Goal: Task Accomplishment & Management: Manage account settings

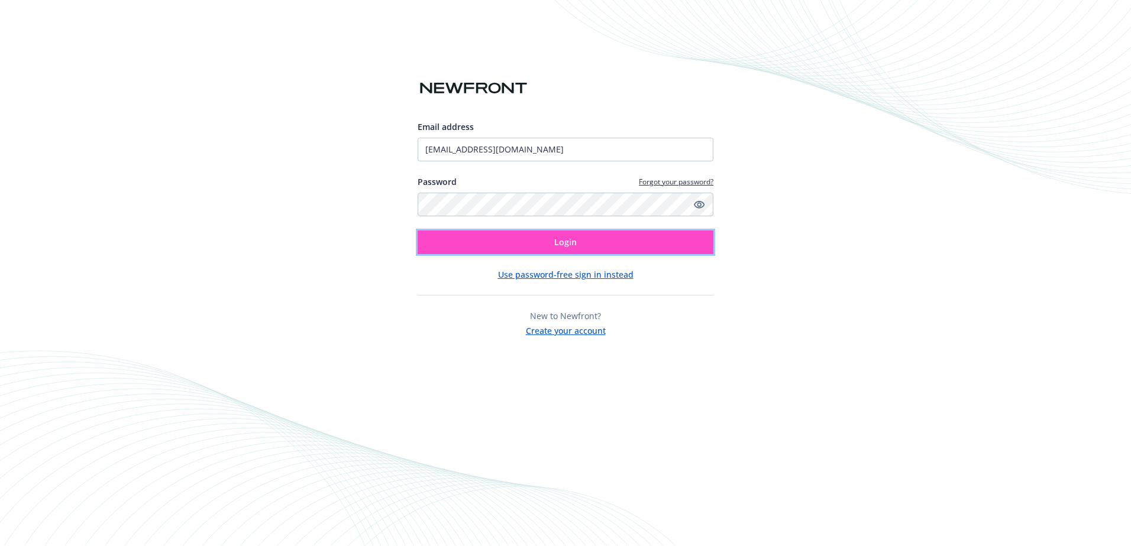
click at [554, 242] on button "Login" at bounding box center [566, 243] width 296 height 24
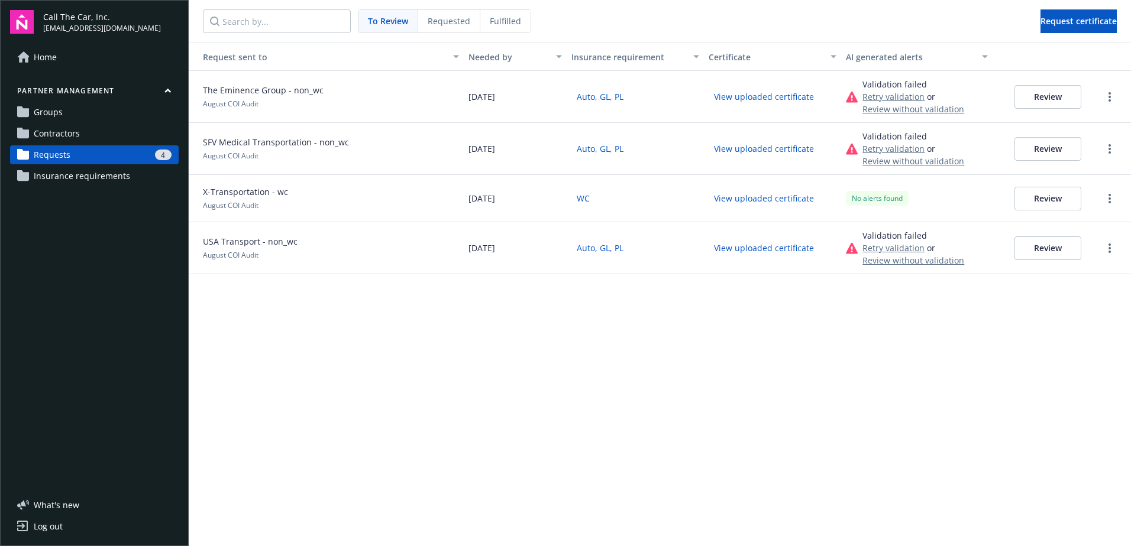
click at [95, 151] on div "4" at bounding box center [123, 155] width 96 height 11
